Goal: Task Accomplishment & Management: Manage account settings

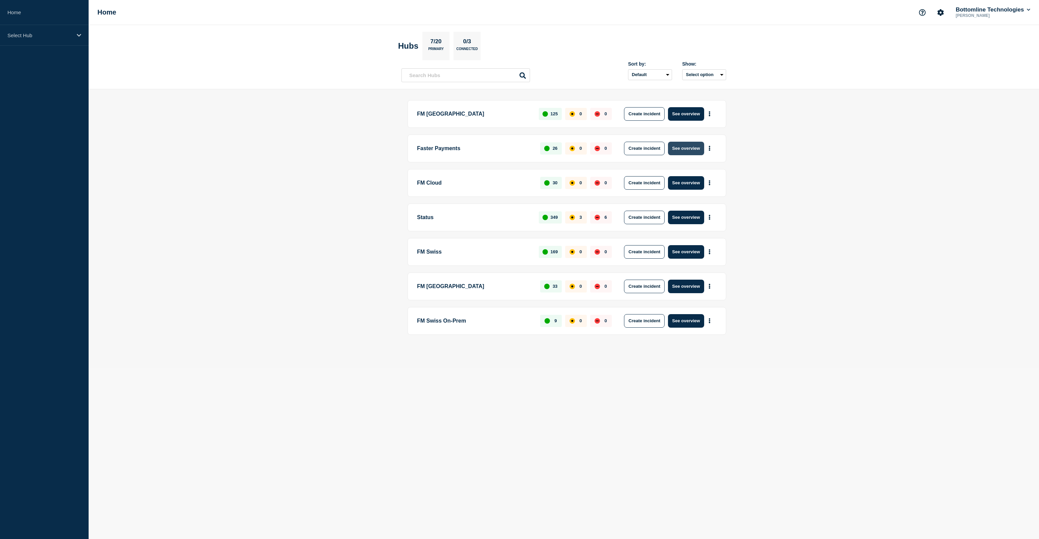
click at [686, 151] on button "See overview" at bounding box center [686, 149] width 36 height 14
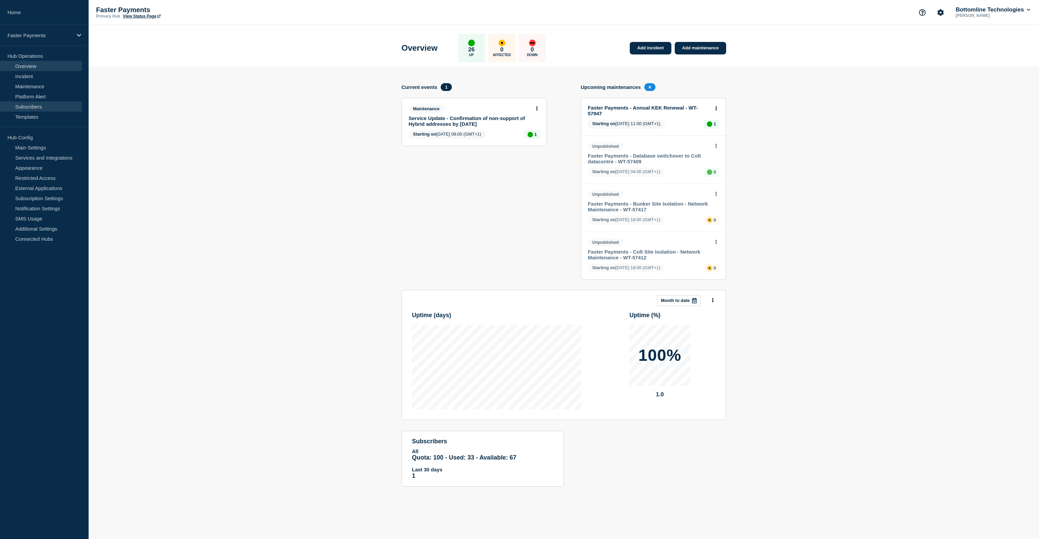
click at [39, 108] on link "Subscribers" at bounding box center [41, 106] width 82 height 10
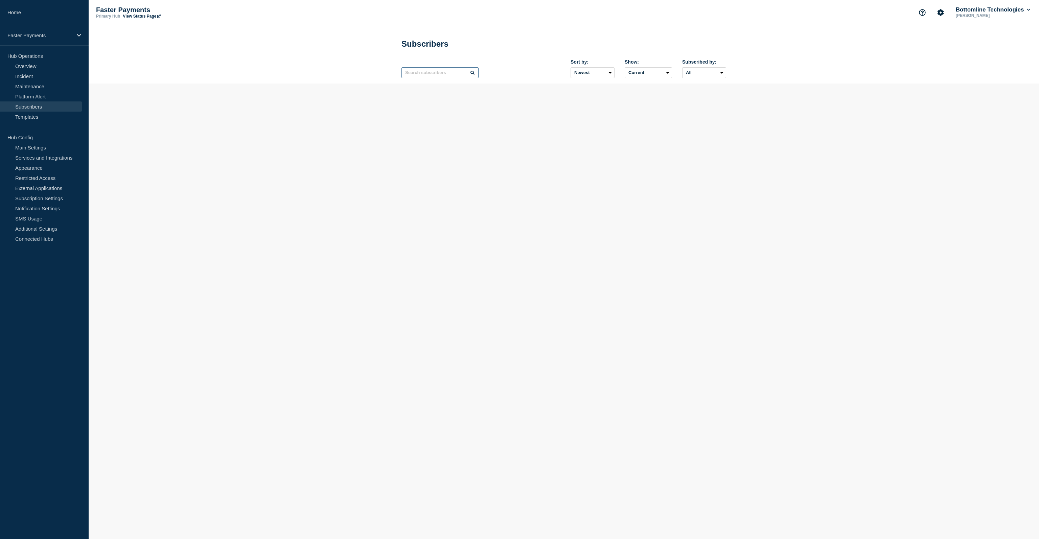
click at [418, 78] on input "text" at bounding box center [439, 72] width 77 height 11
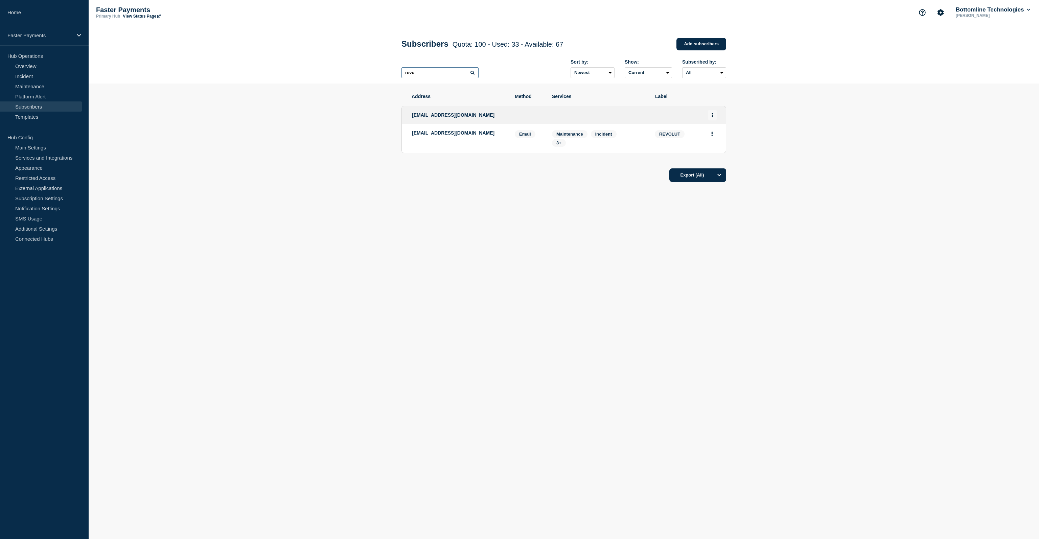
type input "revo"
click at [710, 117] on button "Actions" at bounding box center [712, 115] width 8 height 10
click at [709, 137] on link "Edit" at bounding box center [709, 134] width 7 height 5
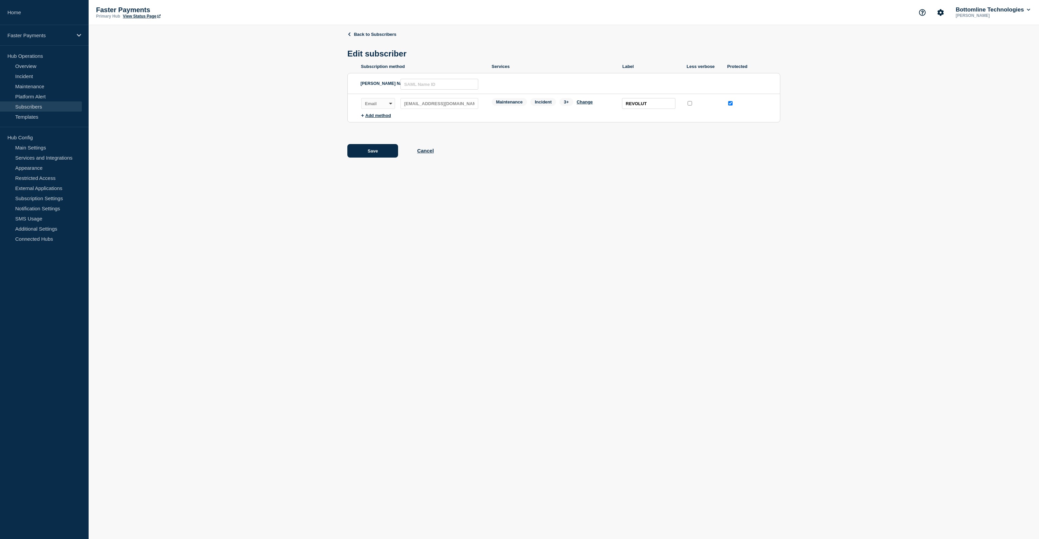
click at [415, 145] on div "Back to Subscribers Edit subscriber Subscription method Services Label Less ver…" at bounding box center [563, 99] width 433 height 149
click at [421, 152] on button "Cancel" at bounding box center [425, 151] width 17 height 6
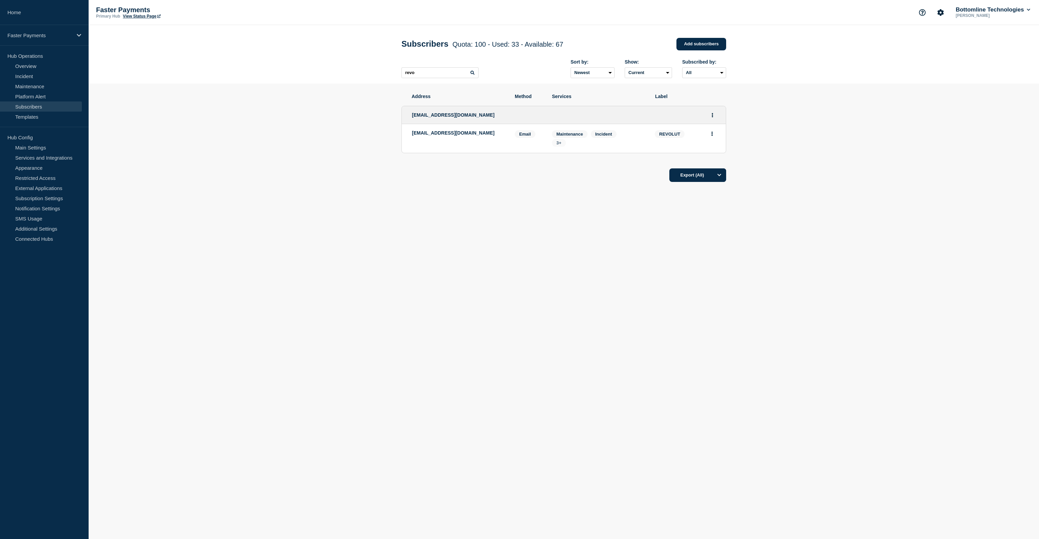
click at [557, 145] on span "3+" at bounding box center [558, 142] width 5 height 5
click at [710, 216] on div "Address Method Services Label [EMAIL_ADDRESS][DOMAIN_NAME] [EMAIL_ADDRESS][DOMA…" at bounding box center [563, 159] width 325 height 150
click at [667, 138] on span "REVOLUT" at bounding box center [670, 134] width 30 height 8
copy span "REVOLUT"
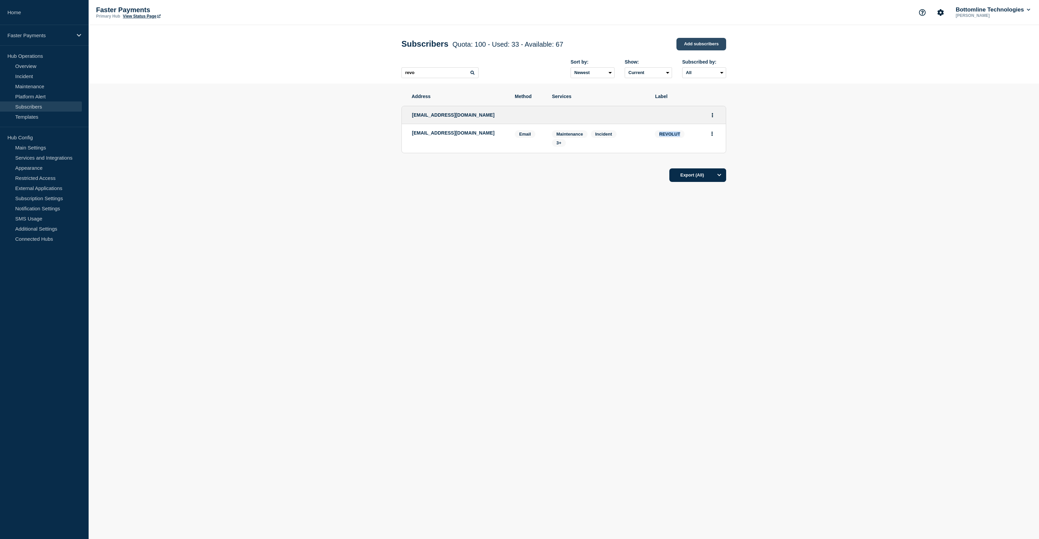
click at [694, 44] on link "Add subscribers" at bounding box center [701, 44] width 50 height 13
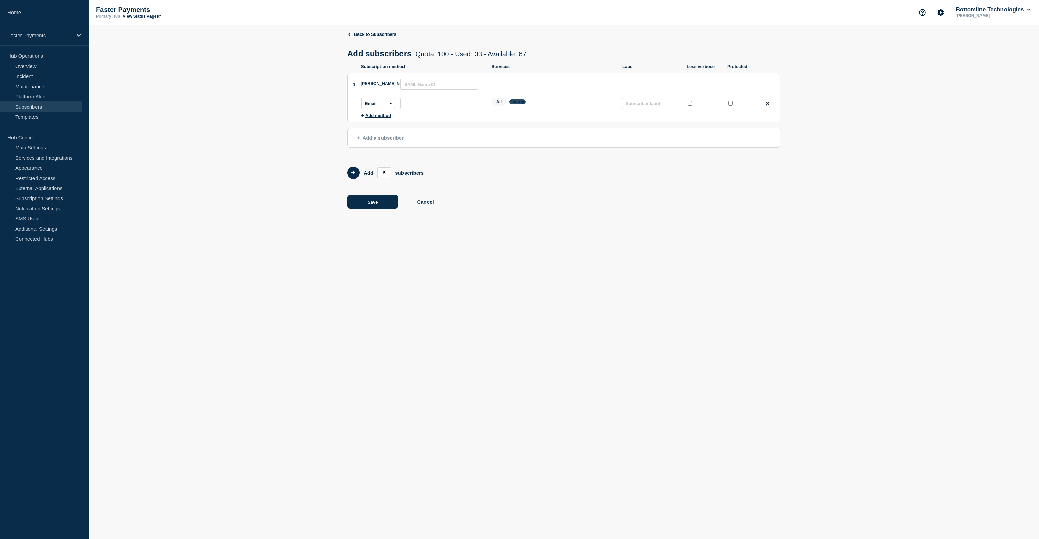
click at [522, 105] on button "Change" at bounding box center [517, 101] width 16 height 5
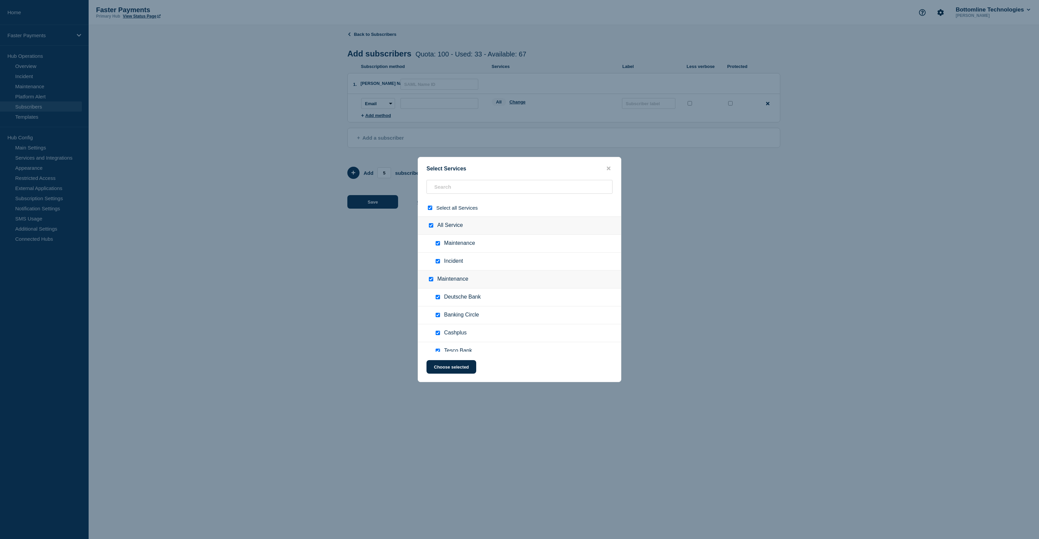
click at [432, 207] on input "select all checkbox" at bounding box center [430, 208] width 4 height 4
checkbox input "false"
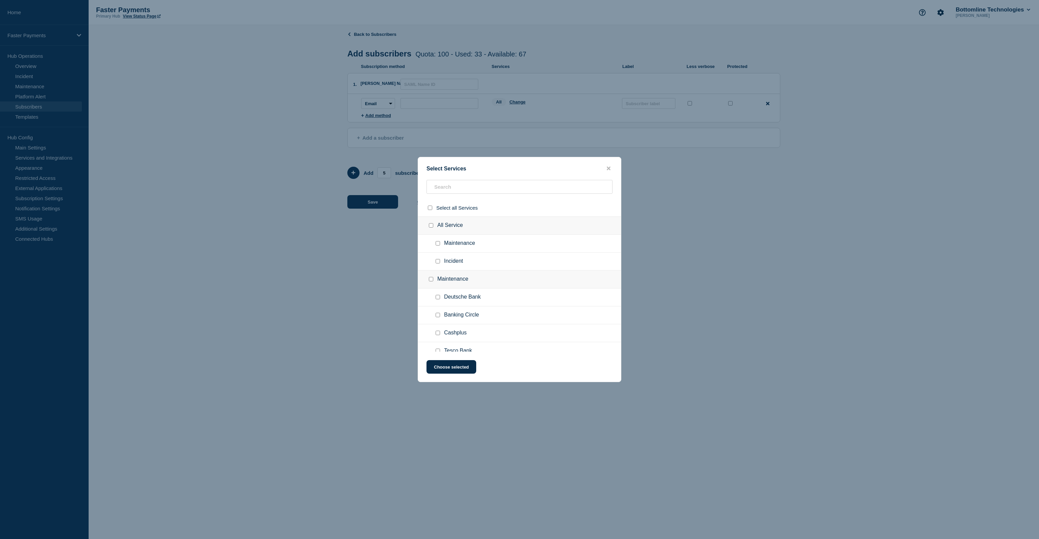
checkbox input "false"
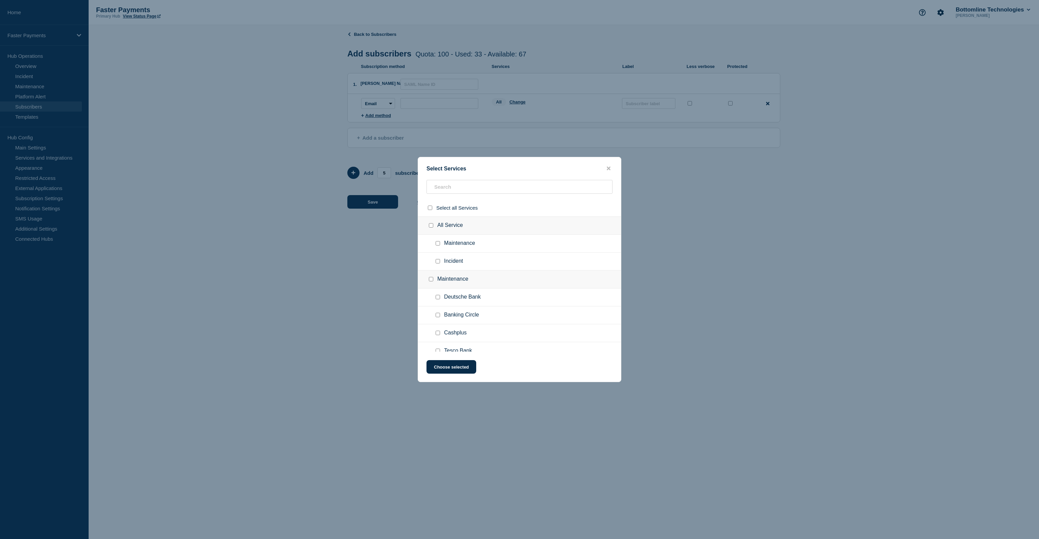
checkbox input "false"
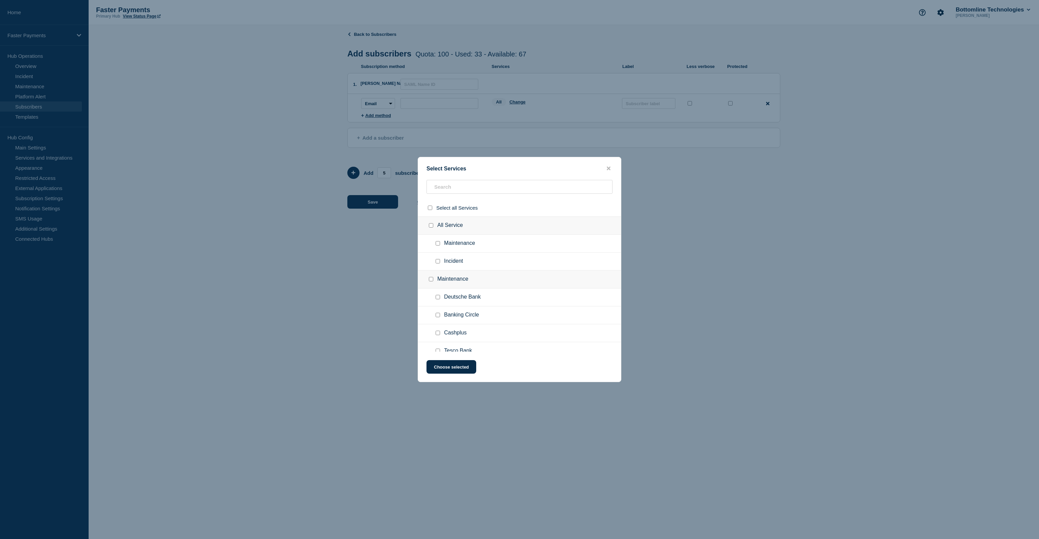
checkbox input "false"
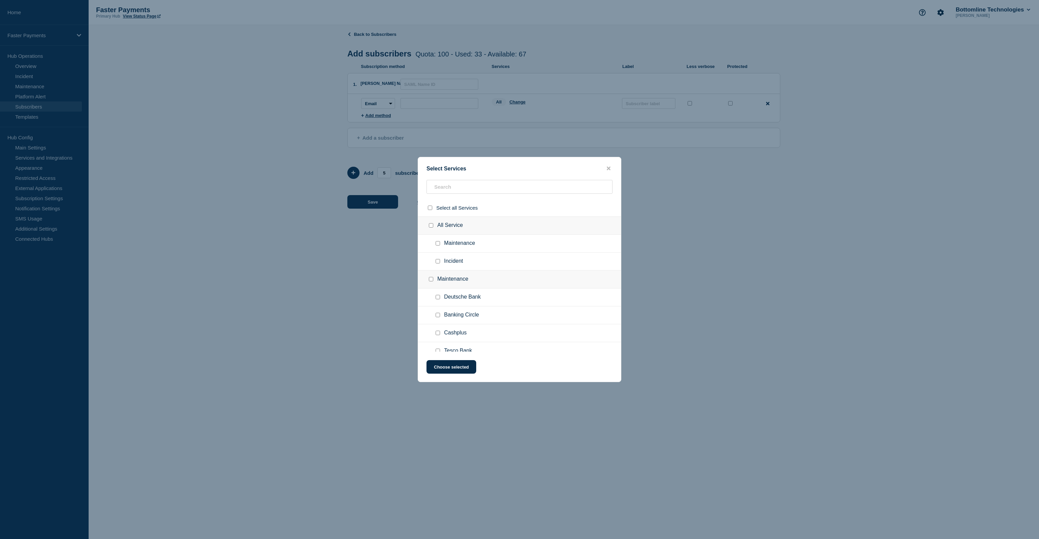
checkbox input "false"
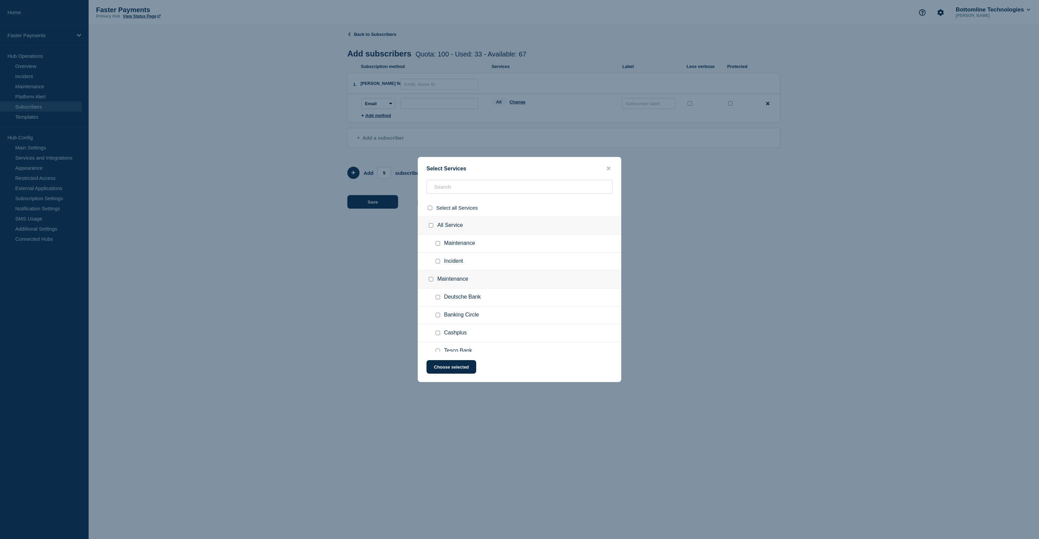
checkbox input "false"
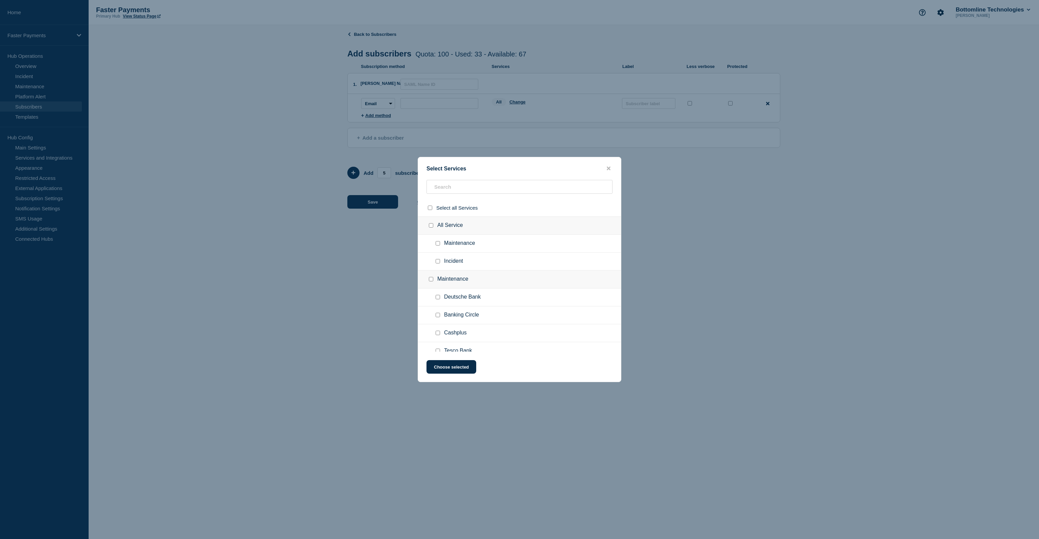
checkbox input "false"
click at [438, 242] on input "Maintenance checkbox" at bounding box center [438, 243] width 4 height 4
checkbox input "true"
click at [441, 261] on div at bounding box center [439, 261] width 10 height 7
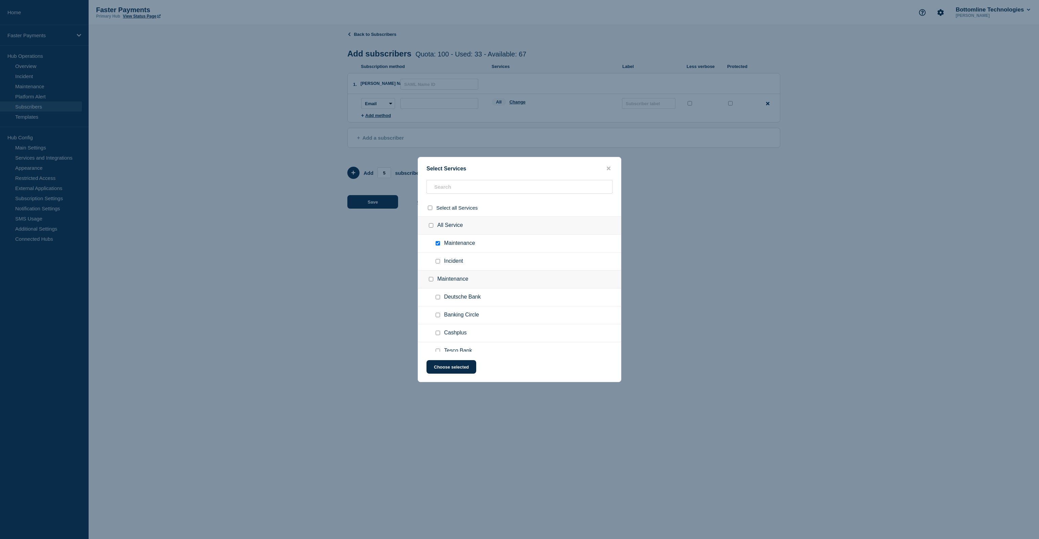
click at [439, 262] on input "Incident checkbox" at bounding box center [438, 261] width 4 height 4
checkbox input "true"
click at [447, 191] on input "text" at bounding box center [519, 187] width 186 height 14
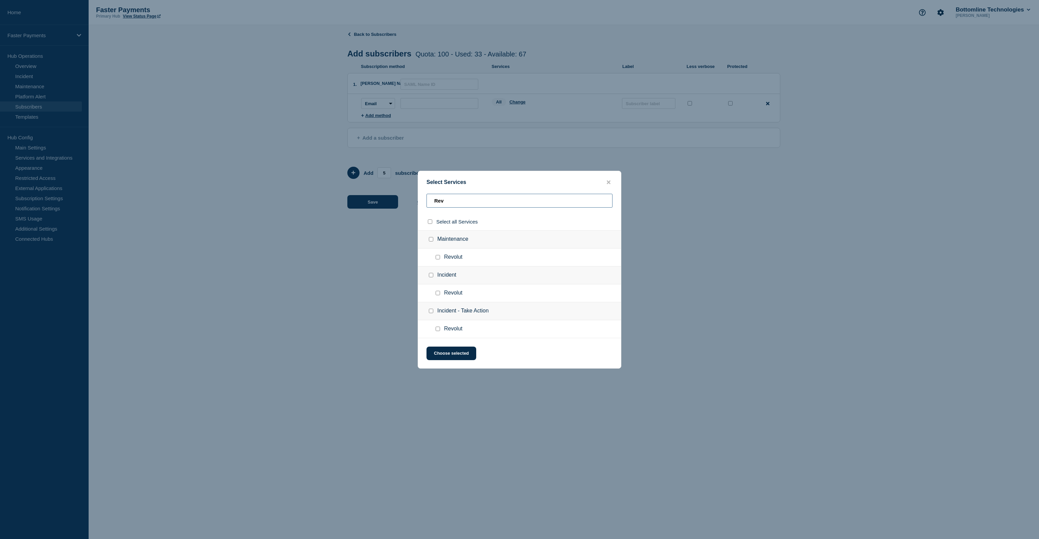
type input "Rev"
click at [437, 294] on input "Revolut checkbox" at bounding box center [438, 293] width 4 height 4
checkbox input "true"
click at [440, 256] on div at bounding box center [439, 257] width 10 height 7
click at [438, 257] on input "Revolut checkbox" at bounding box center [438, 257] width 4 height 4
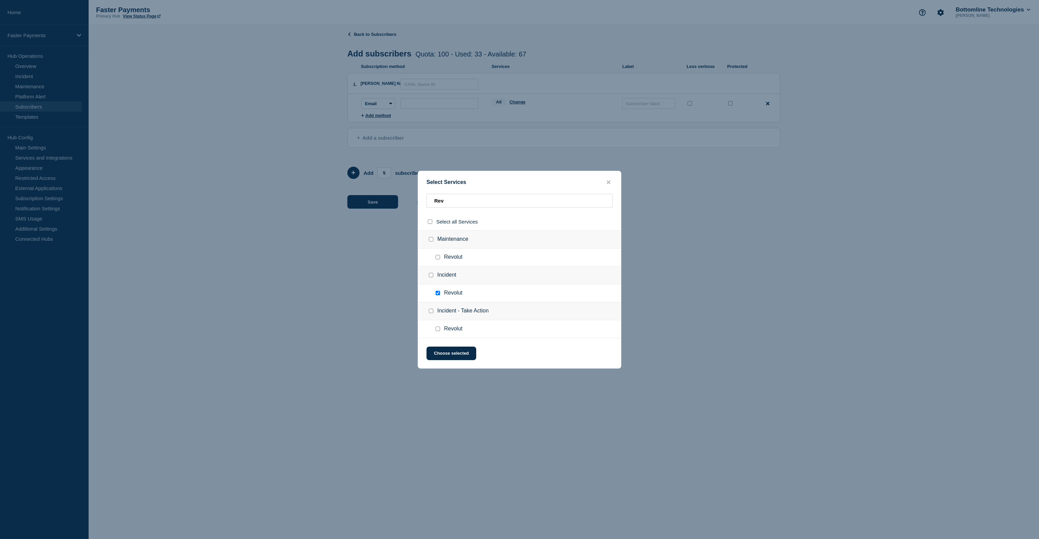
checkbox input "true"
click at [438, 331] on input "Revolut checkbox" at bounding box center [438, 329] width 4 height 4
checkbox input "true"
click at [447, 352] on button "Choose selected" at bounding box center [451, 354] width 50 height 14
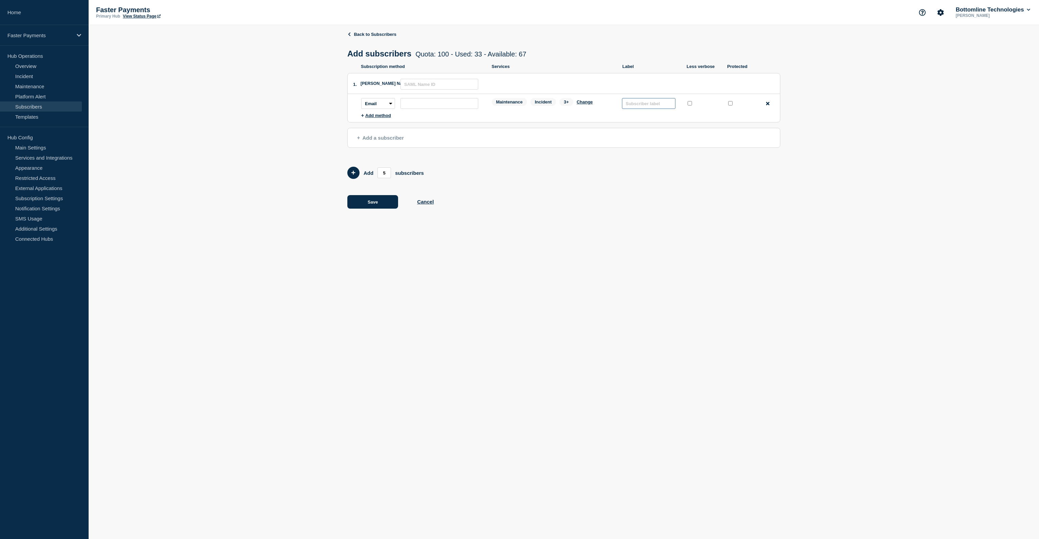
click at [649, 106] on input "text" at bounding box center [648, 103] width 53 height 11
paste input "REVOLUT"
type input "REVOLUT"
click at [438, 105] on input "subscription-address" at bounding box center [439, 103] width 78 height 11
paste input "[EMAIL_ADDRESS][DOMAIN_NAME]"
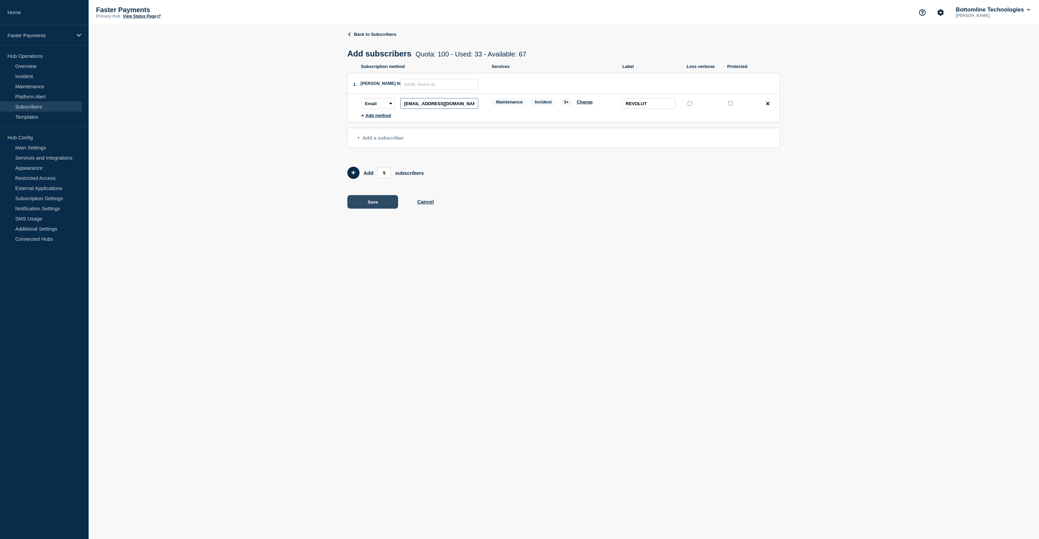
type input "[EMAIL_ADDRESS][DOMAIN_NAME]"
click at [373, 204] on button "Save" at bounding box center [372, 202] width 51 height 14
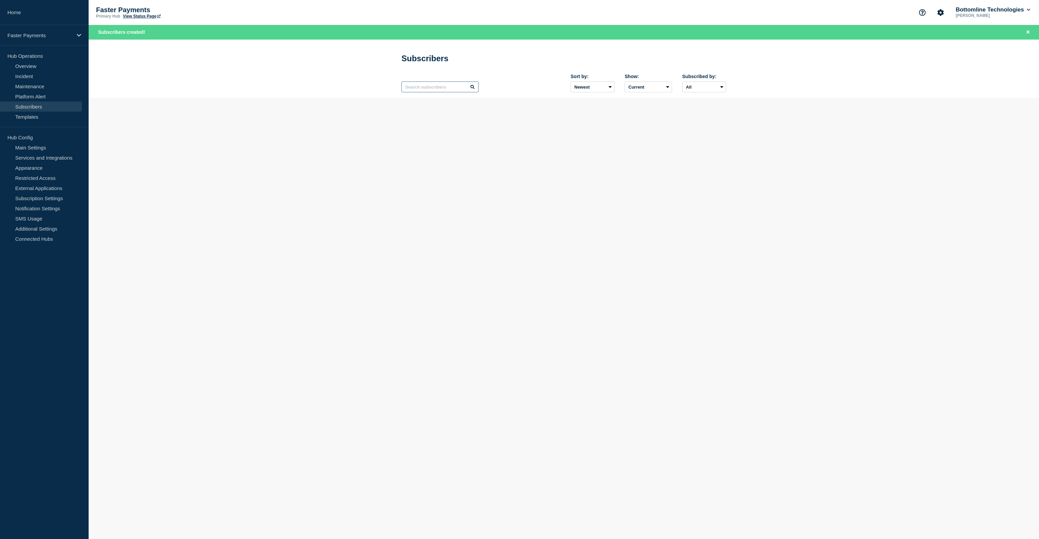
click at [425, 87] on input "text" at bounding box center [439, 87] width 77 height 11
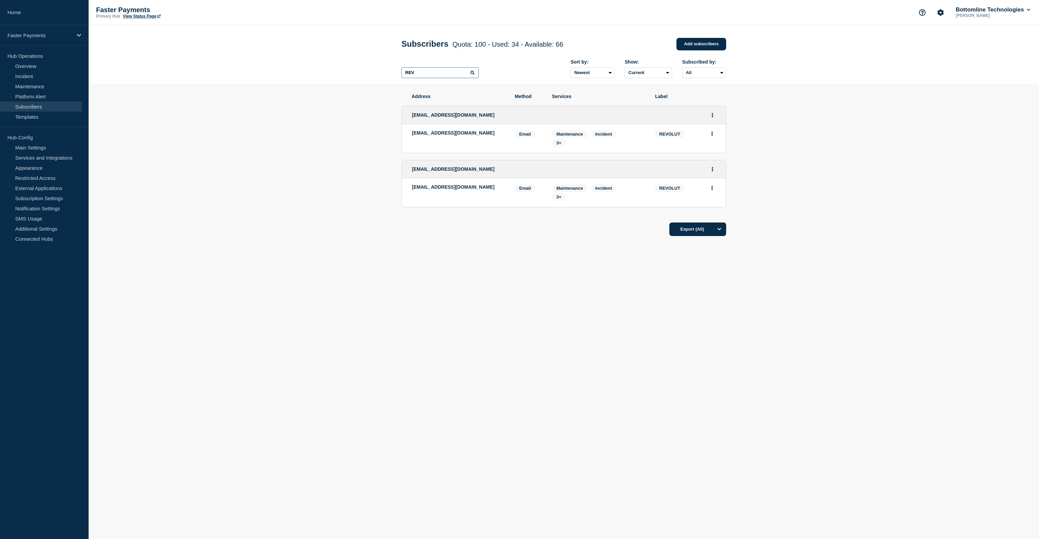
type input "REV"
click at [413, 136] on p "[EMAIL_ADDRESS][DOMAIN_NAME]" at bounding box center [458, 132] width 93 height 5
drag, startPoint x: 413, startPoint y: 136, endPoint x: 476, endPoint y: 138, distance: 63.3
click at [476, 136] on p "[EMAIL_ADDRESS][DOMAIN_NAME]" at bounding box center [458, 132] width 93 height 5
copy p "[EMAIL_ADDRESS][DOMAIN_NAME]"
